Goal: Transaction & Acquisition: Obtain resource

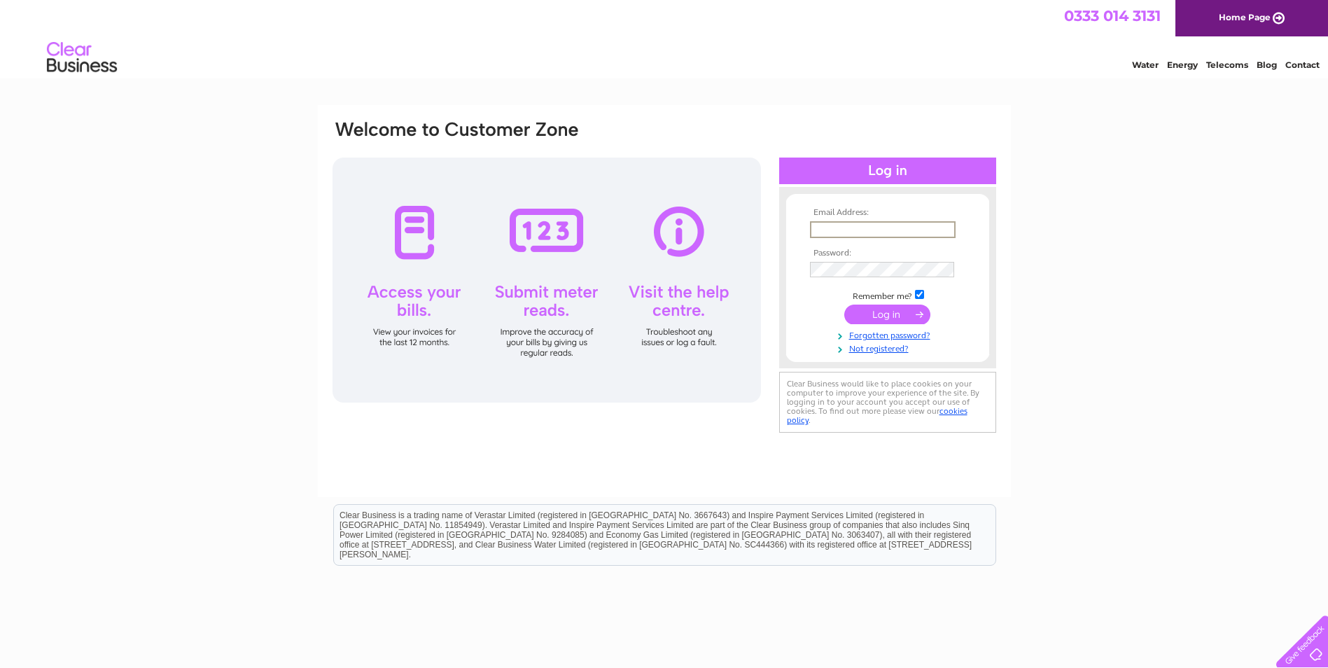
click at [851, 230] on input "text" at bounding box center [883, 229] width 146 height 17
type input "okengineering@hotmail.co.uk"
click at [844, 305] on input "submit" at bounding box center [887, 315] width 86 height 20
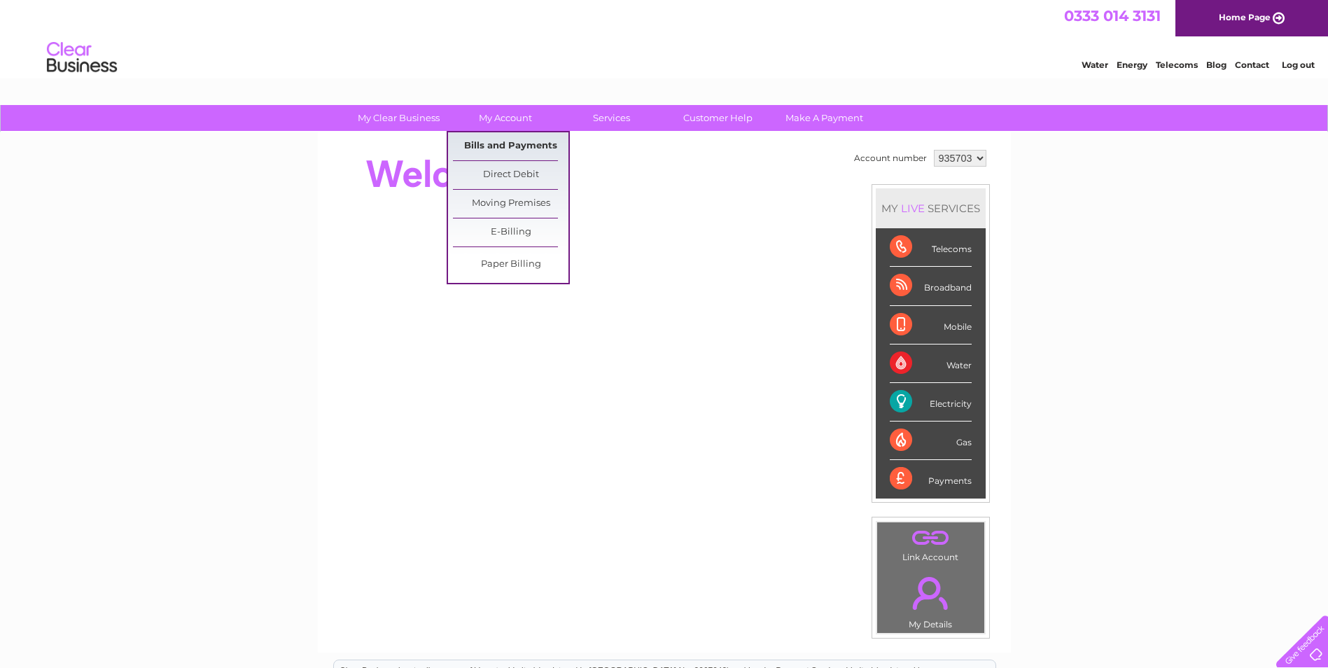
click at [498, 141] on link "Bills and Payments" at bounding box center [511, 146] width 116 height 28
click at [505, 146] on link "Bills and Payments" at bounding box center [511, 146] width 116 height 28
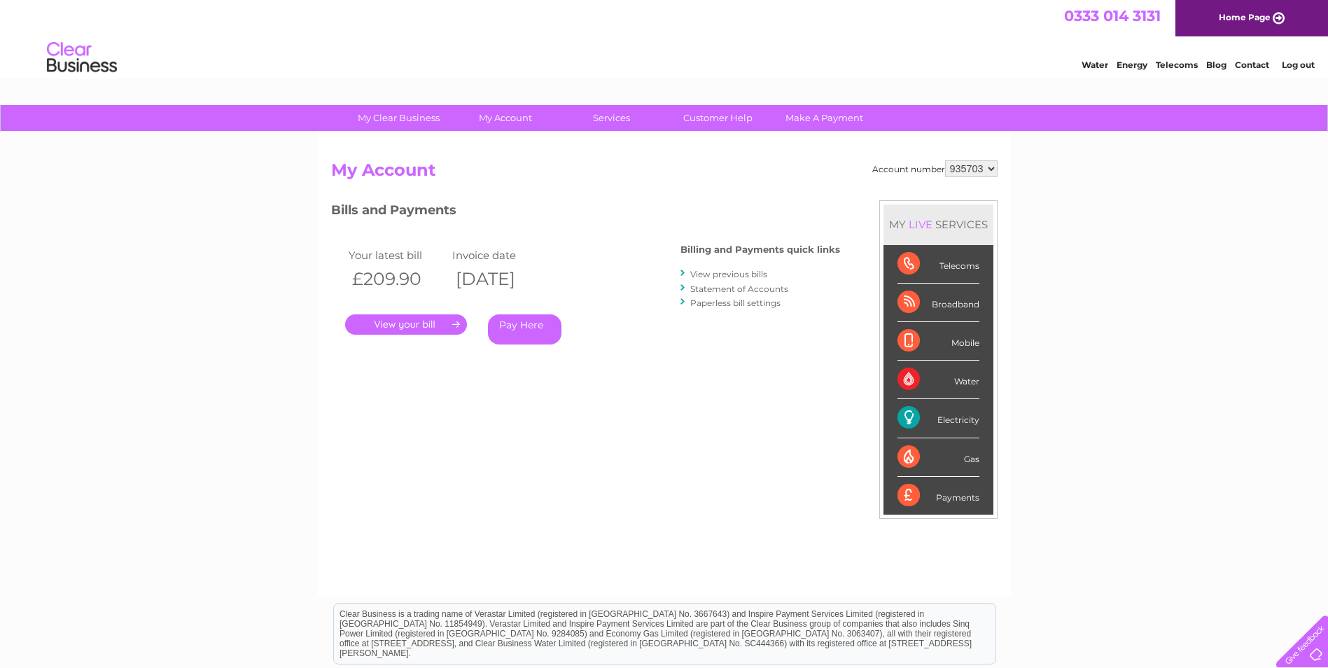
click at [396, 326] on link "." at bounding box center [406, 324] width 122 height 20
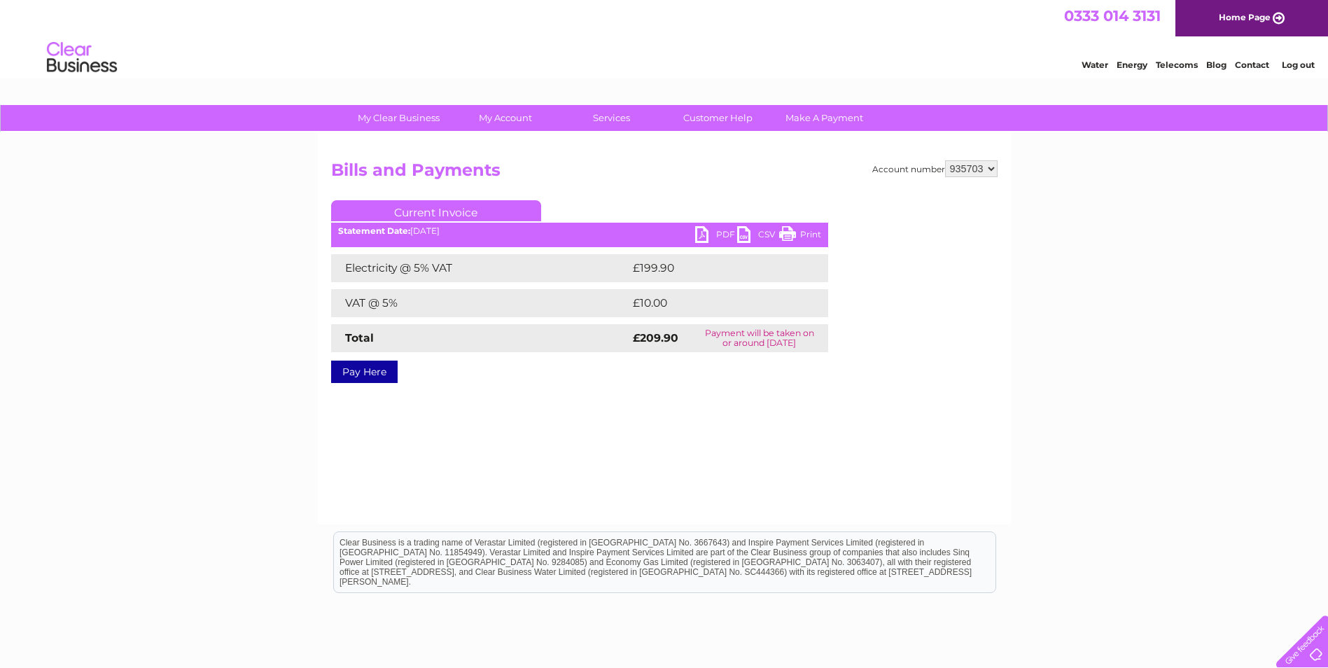
click at [708, 230] on link "PDF" at bounding box center [716, 236] width 42 height 20
